Goal: Transaction & Acquisition: Obtain resource

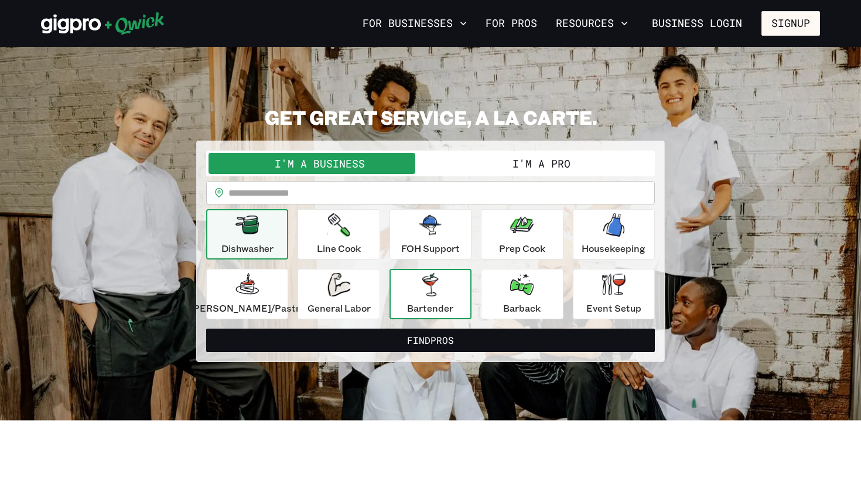
click at [433, 282] on icon "button" at bounding box center [430, 284] width 16 height 23
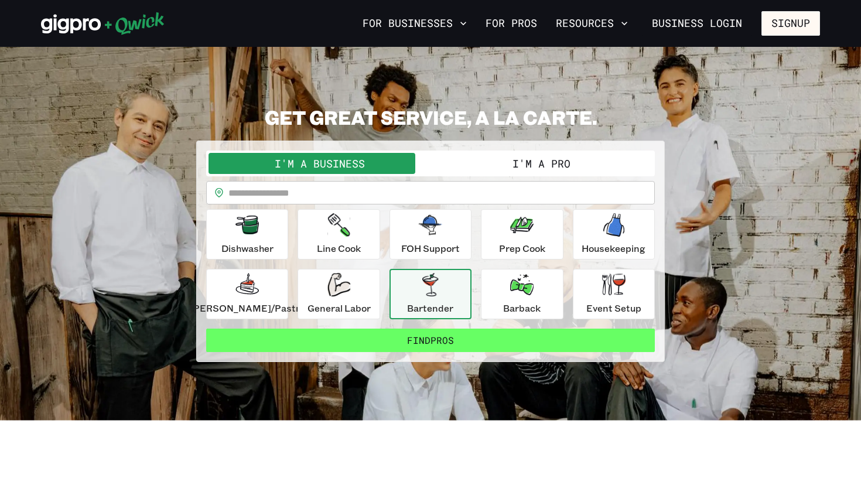
click at [418, 341] on button "Find Pros" at bounding box center [430, 340] width 449 height 23
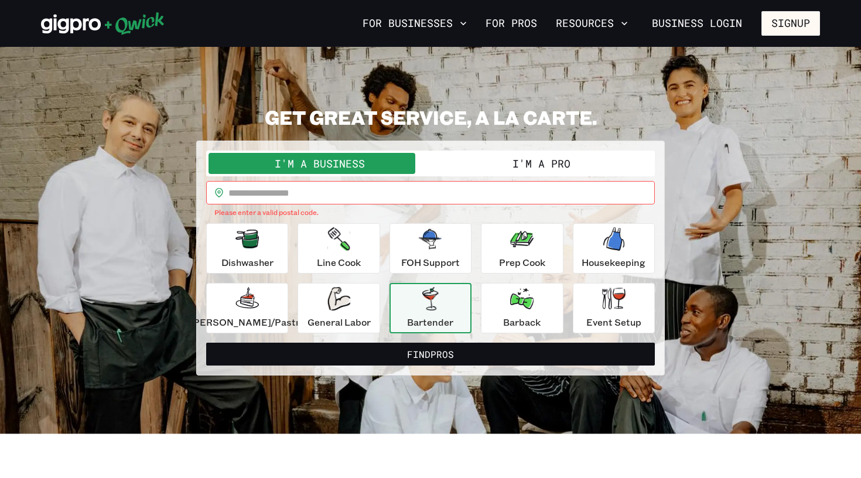
click at [262, 194] on input "text" at bounding box center [441, 192] width 426 height 23
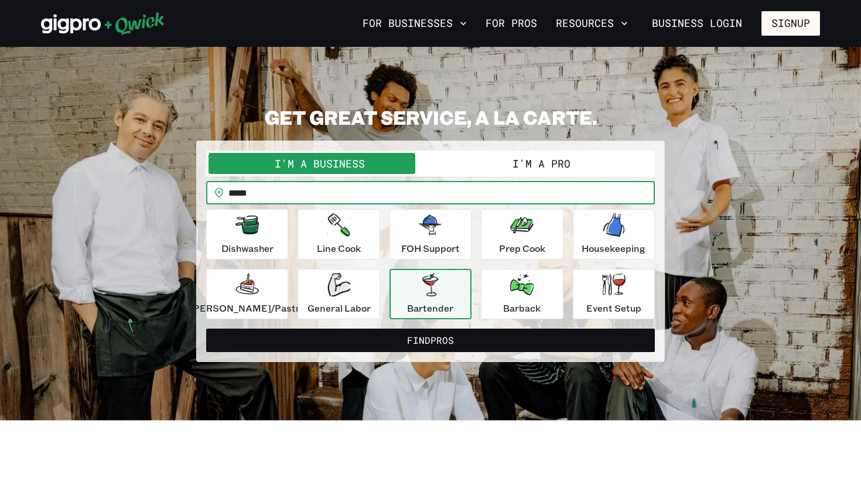
type input "*****"
click at [430, 340] on button "Find Pros" at bounding box center [430, 340] width 449 height 23
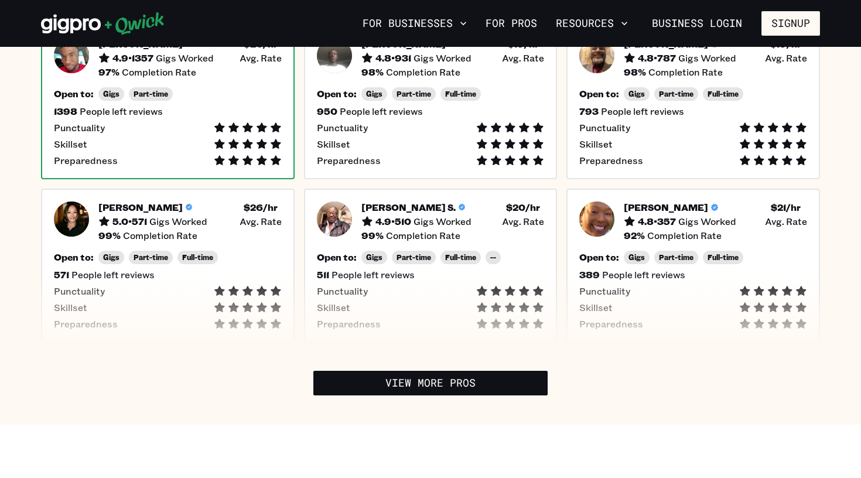
scroll to position [356, 0]
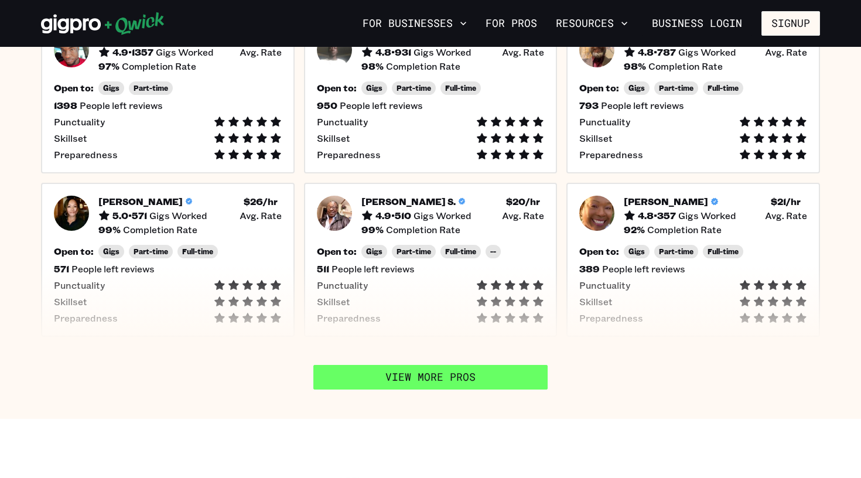
click at [383, 377] on link "View More Pros" at bounding box center [430, 377] width 234 height 25
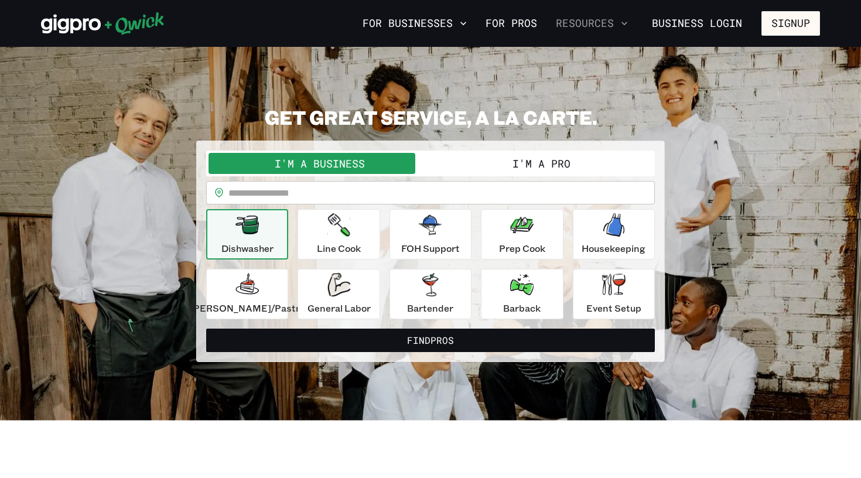
click at [602, 23] on button "Resources" at bounding box center [591, 23] width 81 height 20
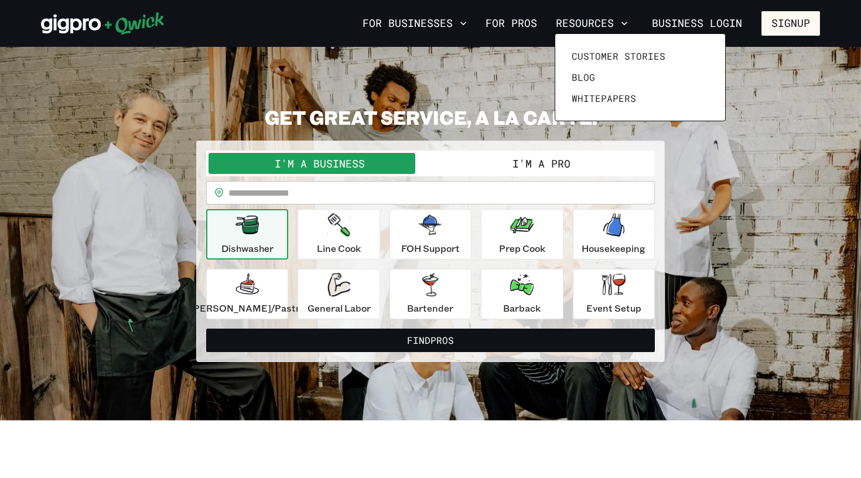
click at [685, 25] on div at bounding box center [430, 239] width 861 height 478
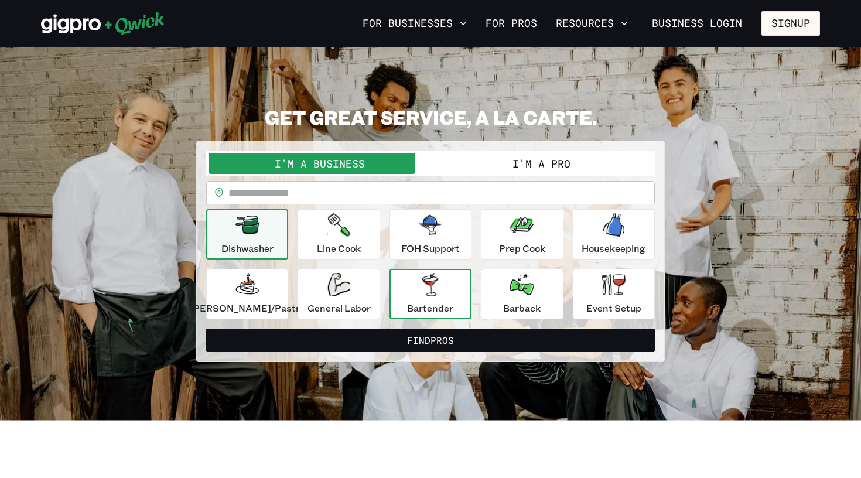
click at [424, 300] on div "Bartender" at bounding box center [430, 294] width 46 height 42
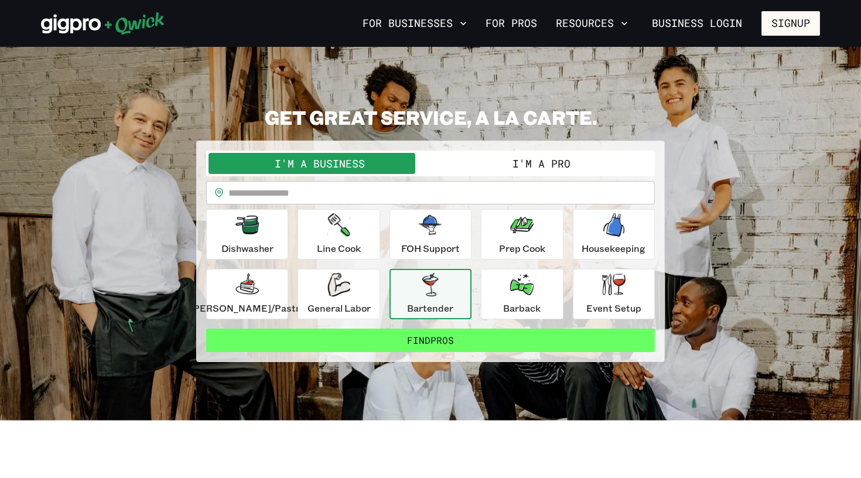
click at [398, 344] on button "Find Pros" at bounding box center [430, 340] width 449 height 23
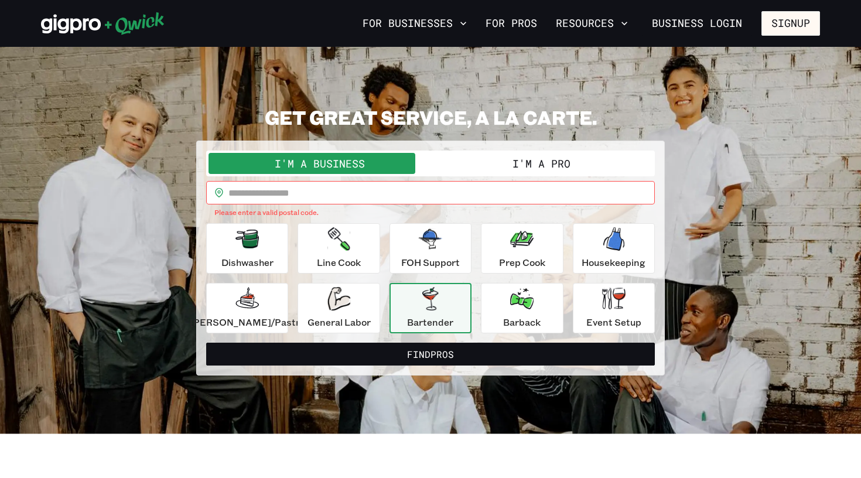
click at [268, 193] on input "text" at bounding box center [441, 192] width 426 height 23
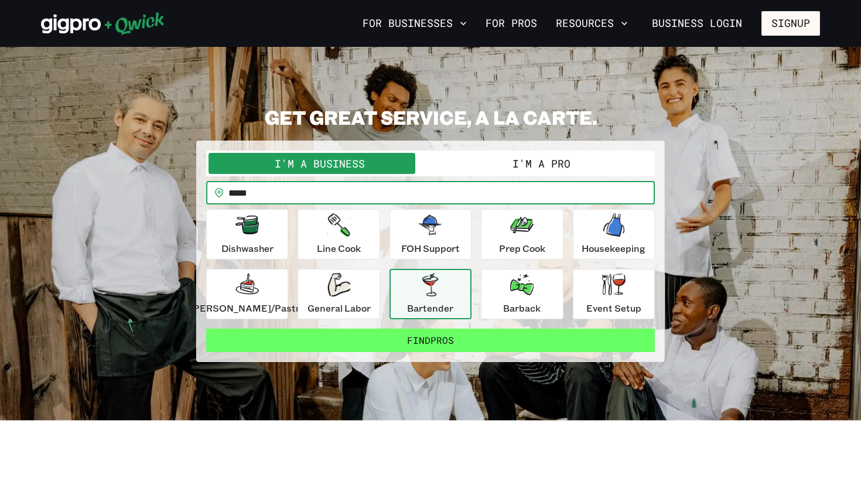
type input "*****"
click at [320, 344] on button "Find Pros" at bounding box center [430, 340] width 449 height 23
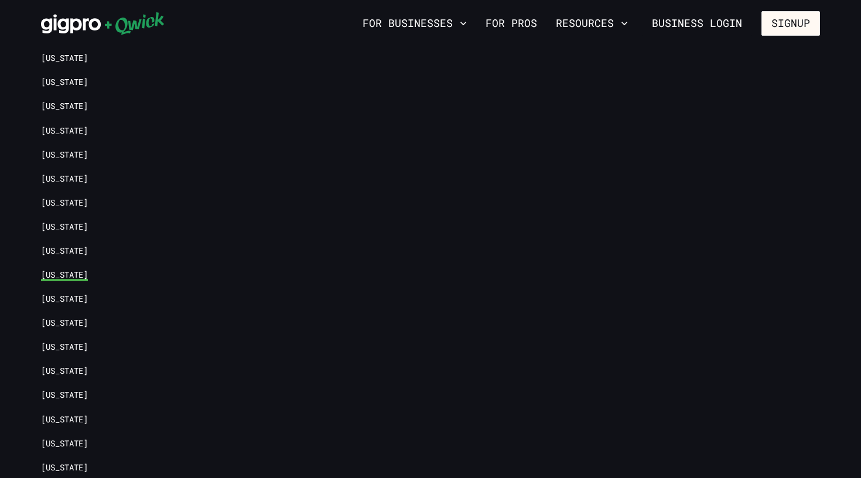
scroll to position [1421, 0]
click at [74, 367] on link "[US_STATE]" at bounding box center [64, 370] width 47 height 11
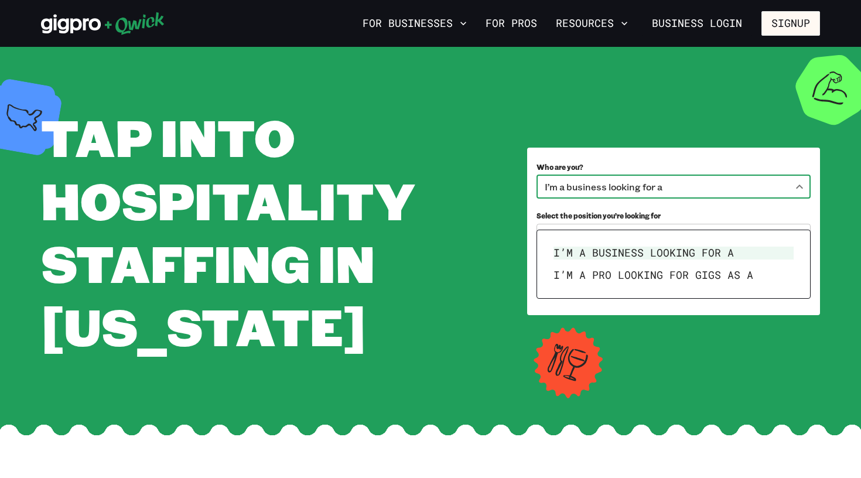
click at [683, 216] on body "**********" at bounding box center [430, 239] width 861 height 478
click at [665, 255] on li "I’m a business looking for a" at bounding box center [674, 253] width 250 height 22
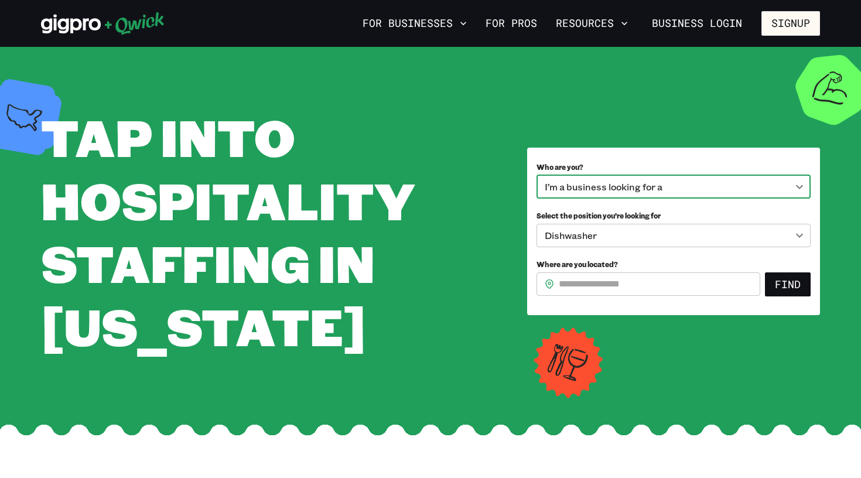
click at [655, 263] on body "**********" at bounding box center [430, 239] width 861 height 478
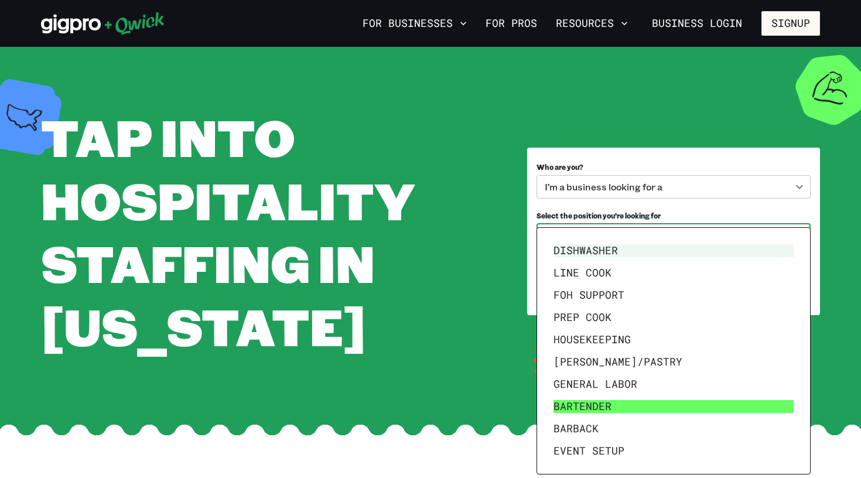
click at [592, 400] on li "Bartender" at bounding box center [674, 406] width 250 height 22
type input "*********"
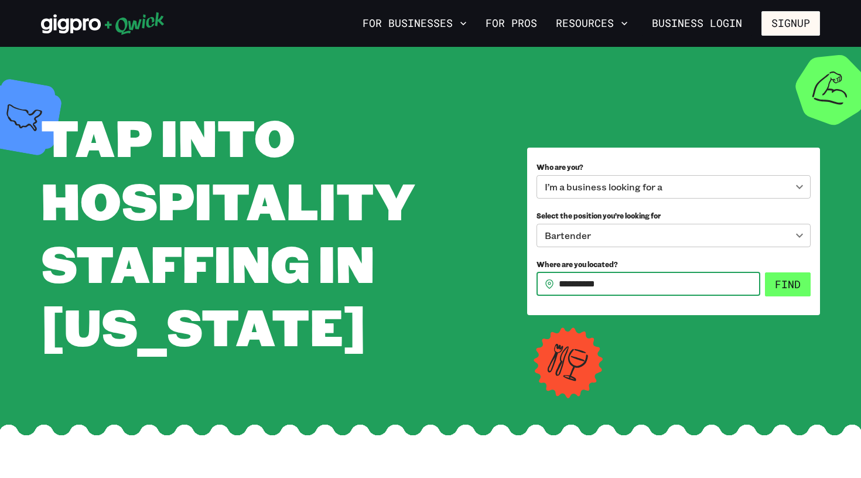
click at [794, 297] on button "Find" at bounding box center [788, 284] width 46 height 25
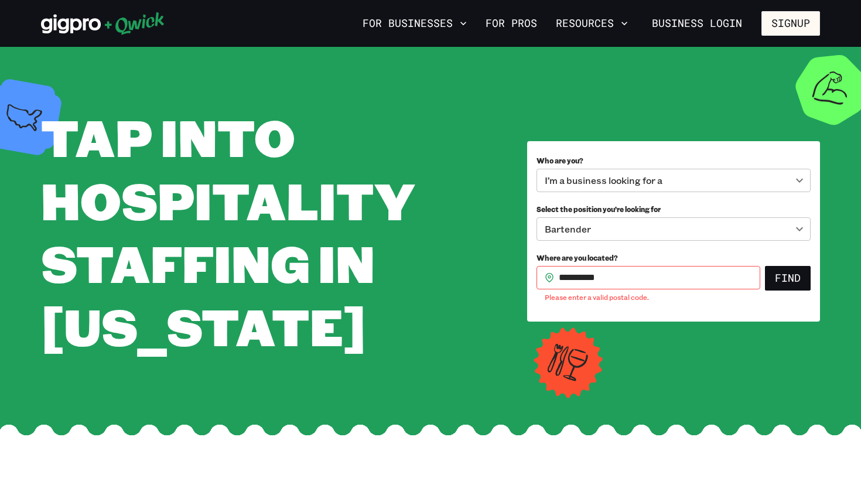
click at [586, 289] on input "**********" at bounding box center [659, 277] width 201 height 23
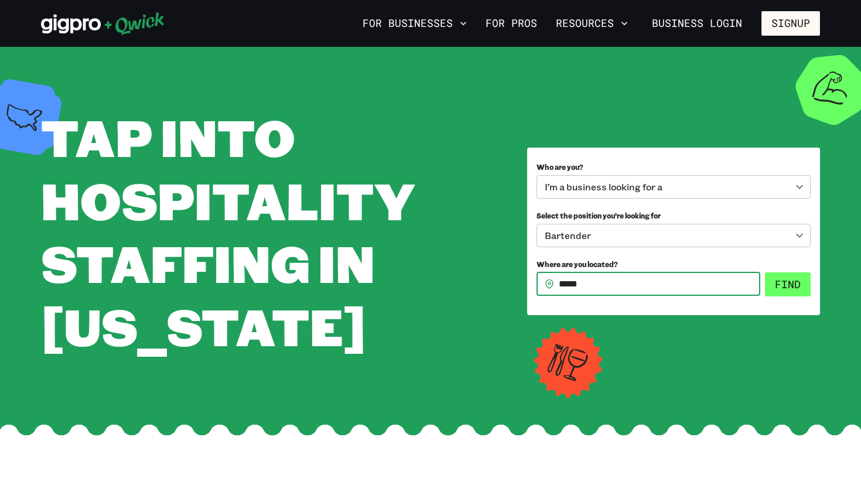
type input "*****"
click at [786, 297] on button "Find" at bounding box center [788, 284] width 46 height 25
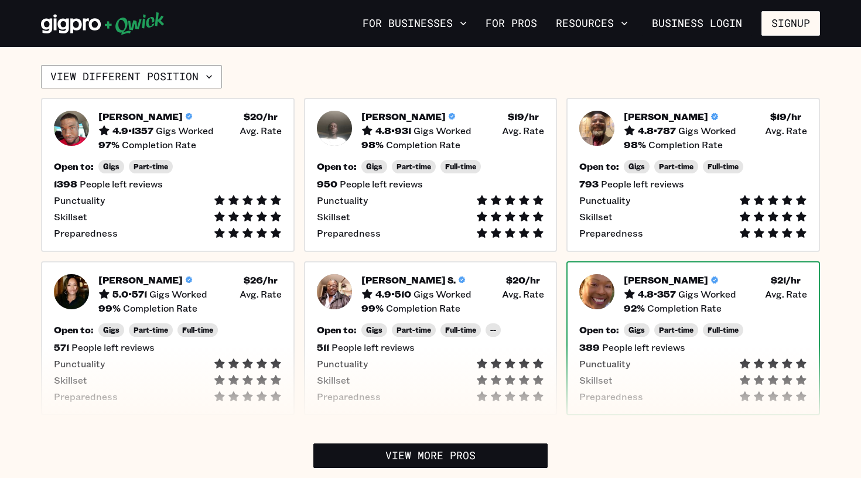
scroll to position [282, 0]
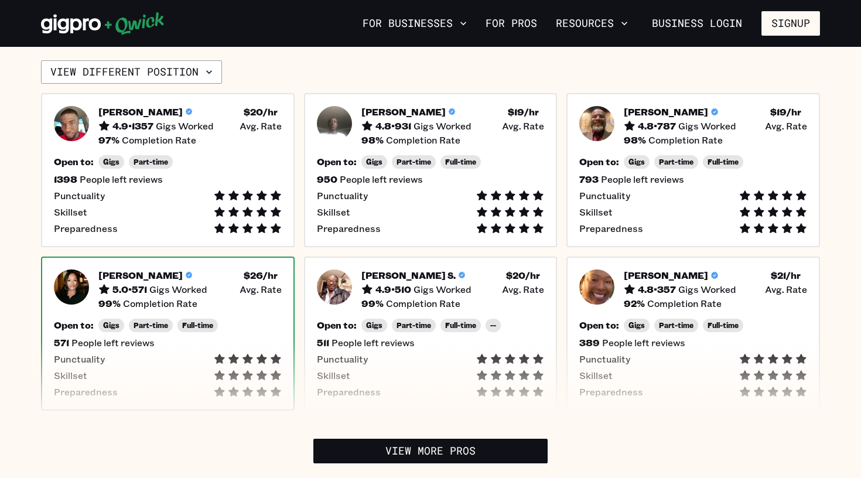
click at [136, 322] on span "Part-time" at bounding box center [151, 325] width 35 height 9
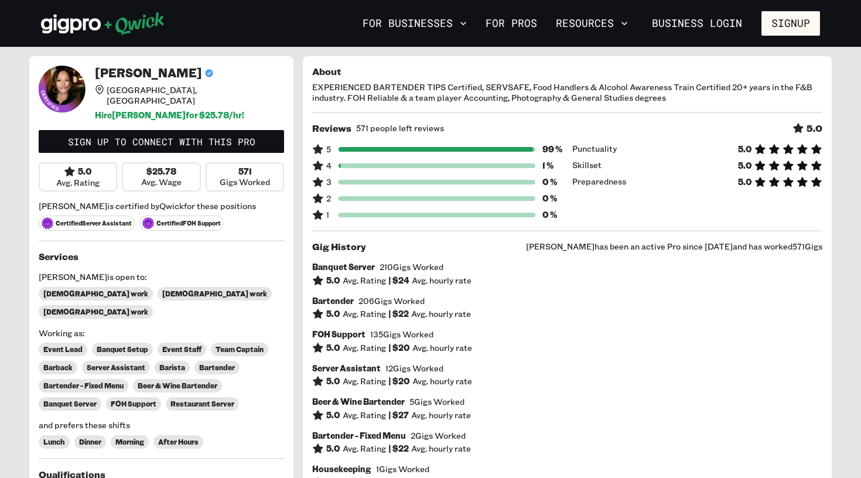
click at [398, 128] on span "571 people left reviews" at bounding box center [400, 128] width 88 height 11
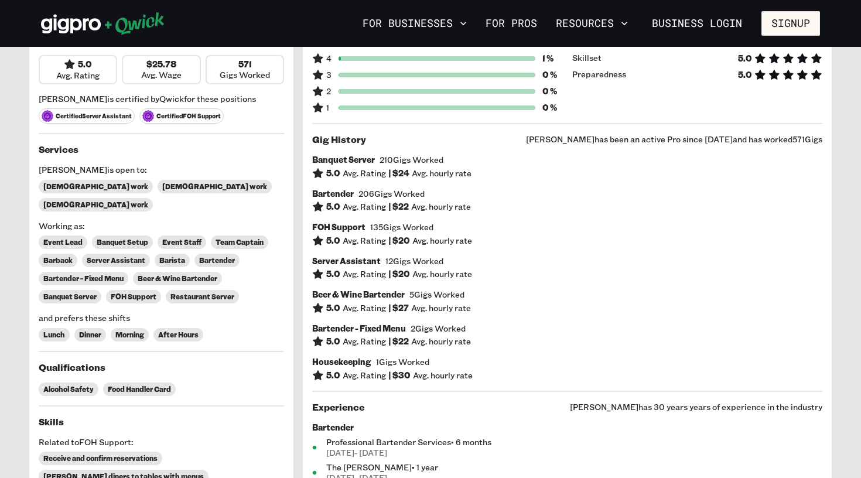
scroll to position [107, 0]
click at [402, 178] on div "Banquet Server 210 Gigs Worked 5.0 Avg. Rating | $ 24 Avg. hourly rate Bartende…" at bounding box center [567, 268] width 510 height 227
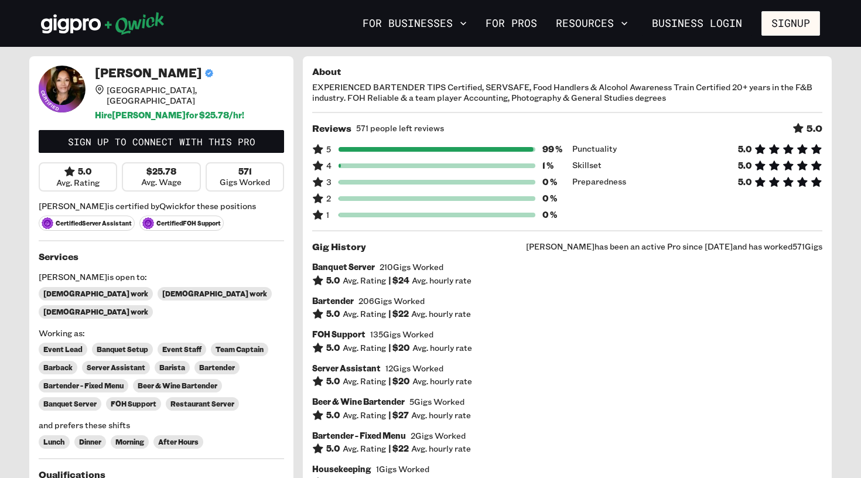
scroll to position [0, 0]
click at [355, 135] on div "Reviews 571 people left reviews 5.0 5 99 % 4 1 % 3 0 % 2 0 % 1 0 % Punctuality …" at bounding box center [567, 171] width 510 height 98
click at [746, 149] on h6 "5.0" at bounding box center [745, 149] width 14 height 11
click at [798, 124] on icon at bounding box center [798, 128] width 10 height 10
click at [577, 148] on span "Punctuality" at bounding box center [594, 149] width 45 height 12
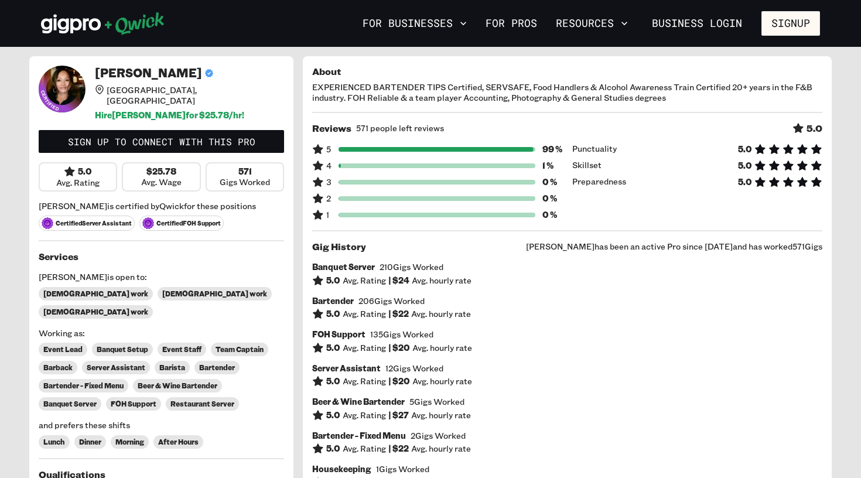
click at [535, 152] on div "5 99 %" at bounding box center [437, 149] width 250 height 12
click at [518, 150] on span at bounding box center [435, 149] width 196 height 5
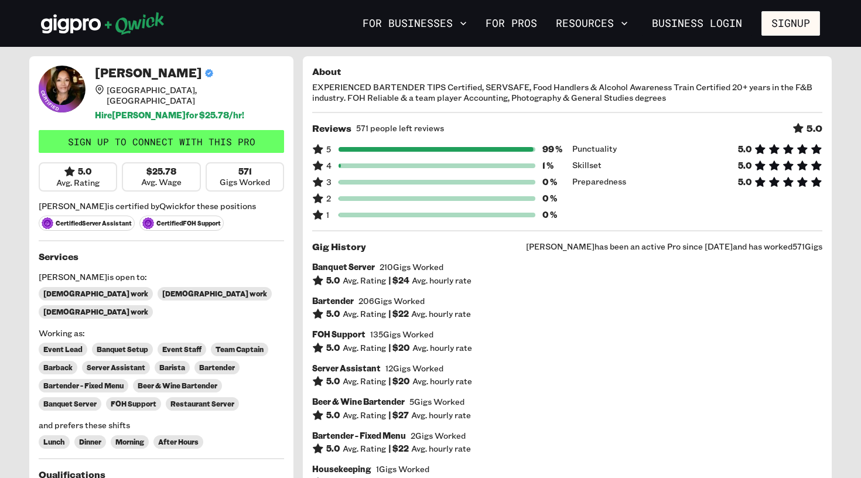
click at [164, 132] on link "Sign up to connect with this Pro" at bounding box center [161, 141] width 245 height 23
